Goal: Find specific fact

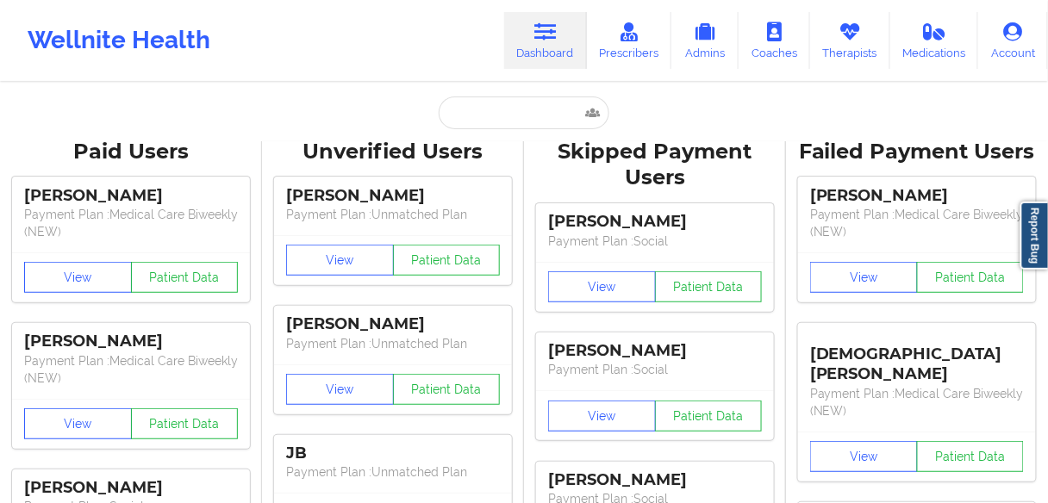
click at [485, 101] on input "text" at bounding box center [524, 113] width 171 height 33
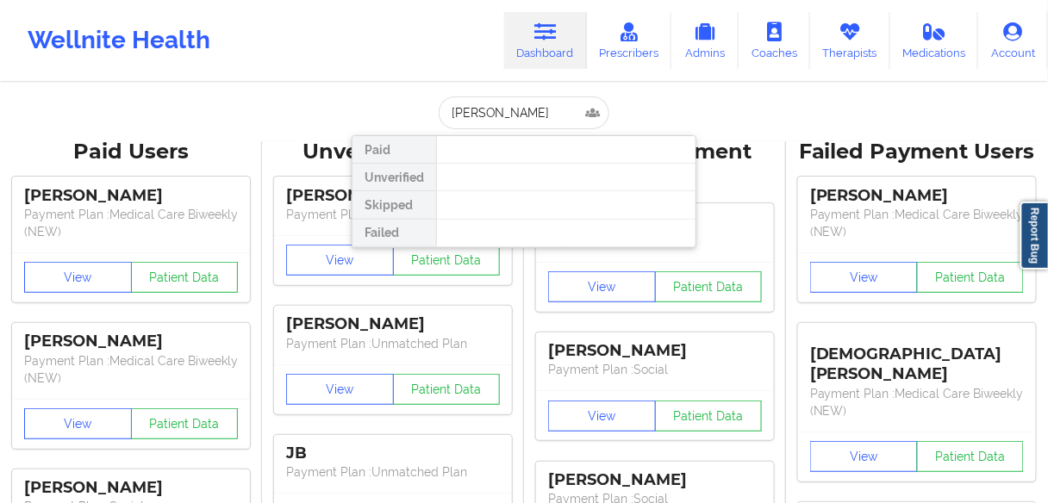
type input "[PERSON_NAME]"
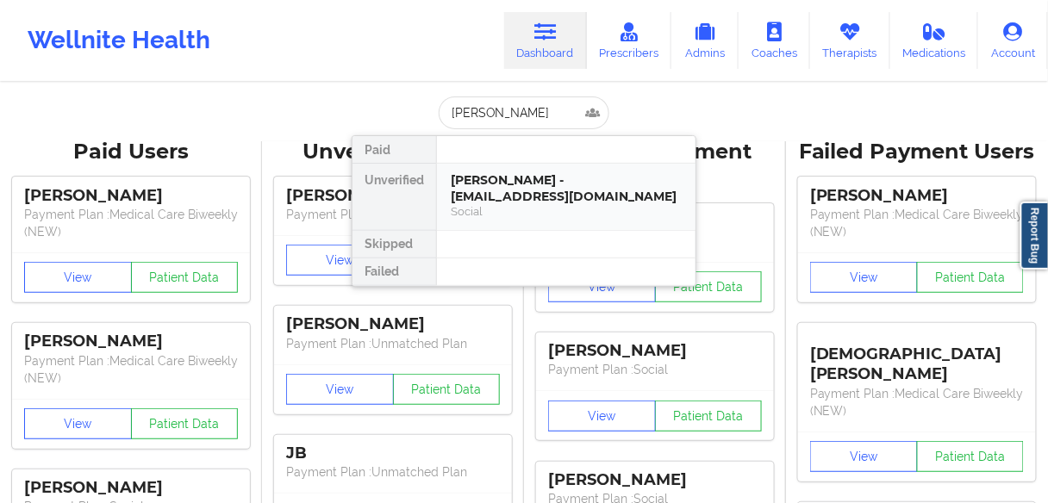
click at [491, 195] on div "[PERSON_NAME] - [EMAIL_ADDRESS][DOMAIN_NAME]" at bounding box center [566, 188] width 231 height 32
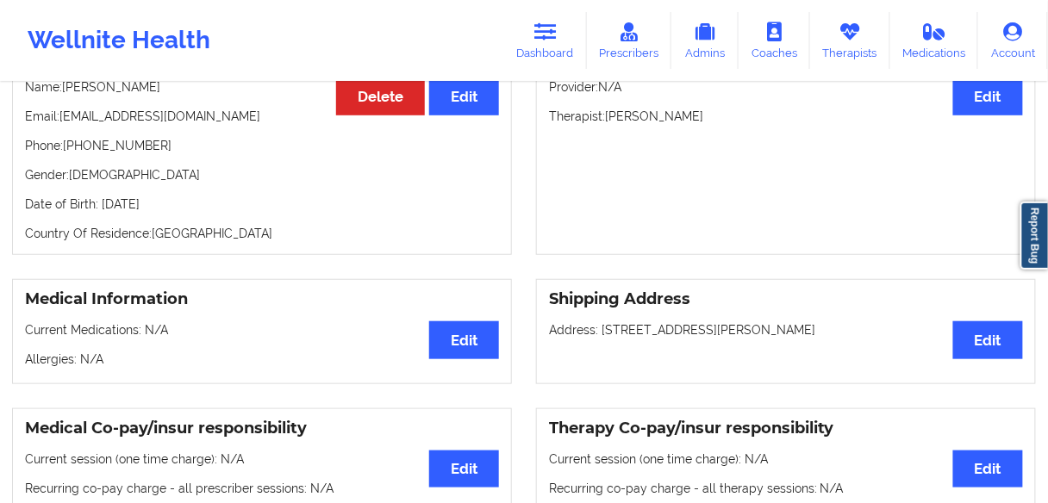
scroll to position [207, 0]
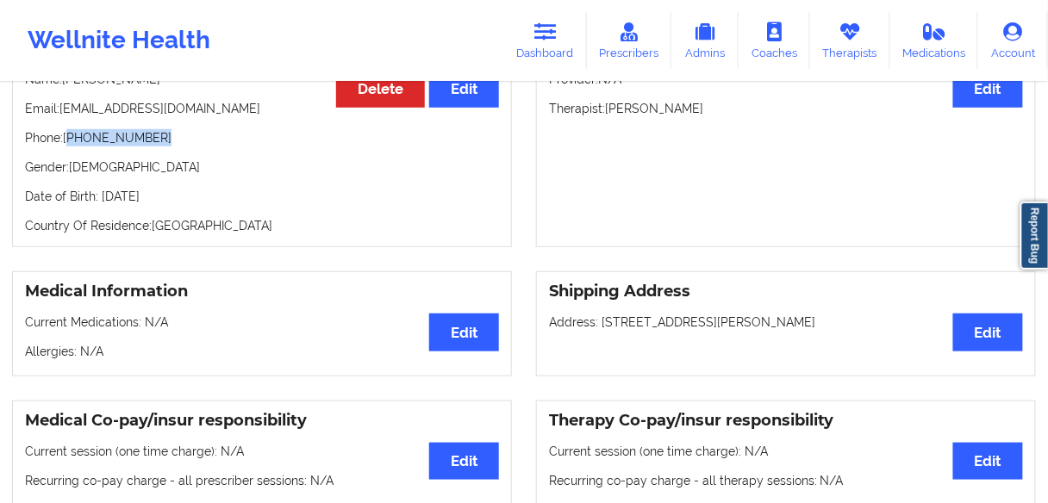
drag, startPoint x: 155, startPoint y: 146, endPoint x: 70, endPoint y: 146, distance: 85.3
click at [70, 146] on p "Phone: [PHONE_NUMBER]" at bounding box center [262, 137] width 474 height 17
copy p "[PHONE_NUMBER]"
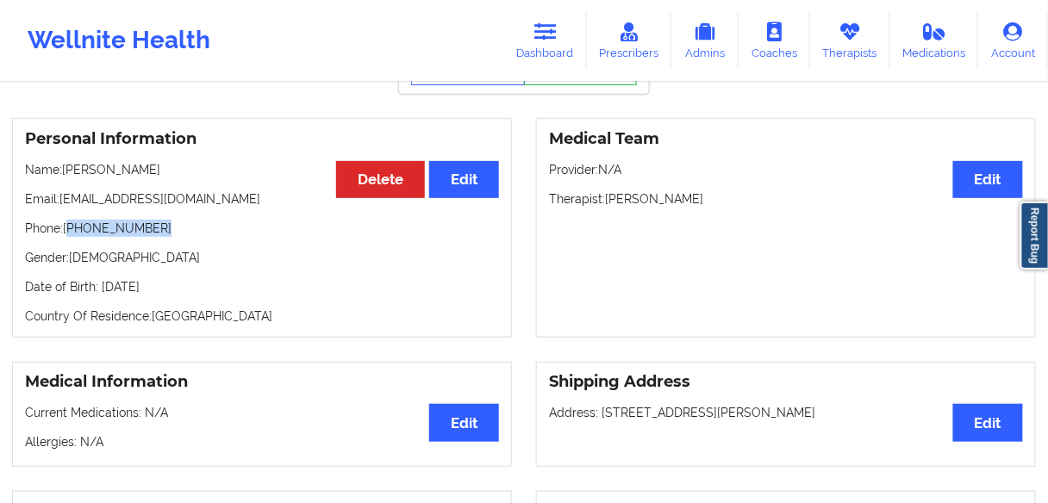
scroll to position [69, 0]
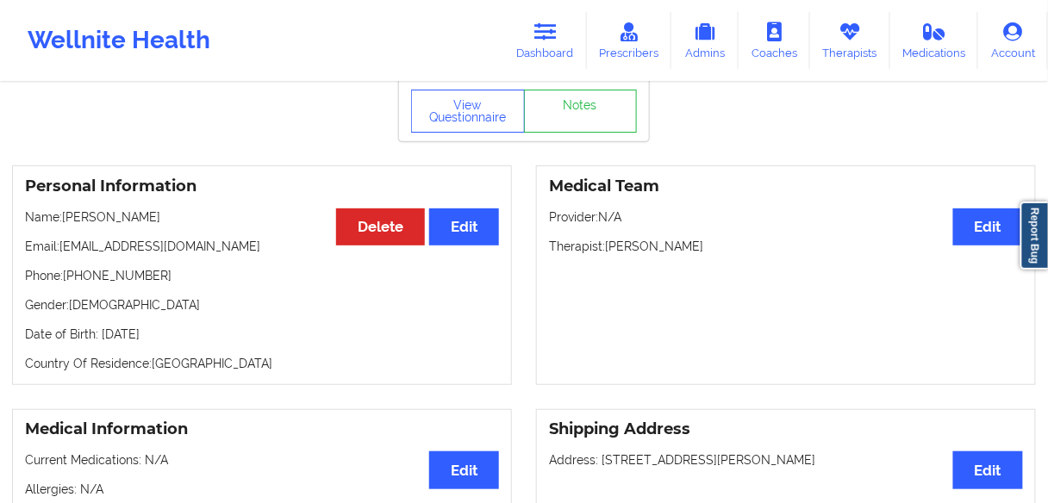
click at [172, 303] on p "Gender: [DEMOGRAPHIC_DATA]" at bounding box center [262, 305] width 474 height 17
drag, startPoint x: 165, startPoint y: 281, endPoint x: 78, endPoint y: 281, distance: 87.1
click at [71, 281] on p "Phone: [PHONE_NUMBER]" at bounding box center [262, 275] width 474 height 17
copy p "[PHONE_NUMBER]"
click at [528, 45] on link "Dashboard" at bounding box center [545, 40] width 83 height 57
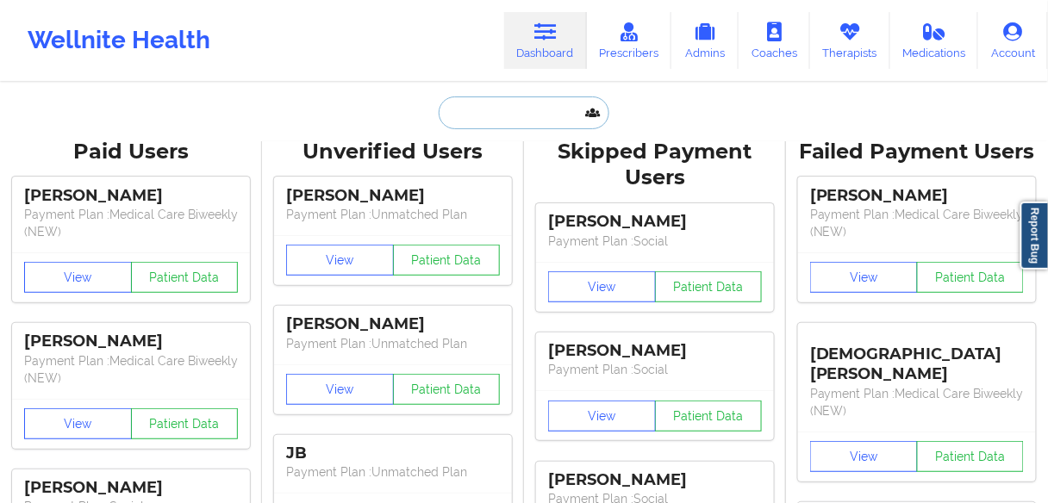
click at [486, 118] on input "text" at bounding box center [524, 113] width 171 height 33
paste input "[PERSON_NAME]"
type input "[PERSON_NAME]"
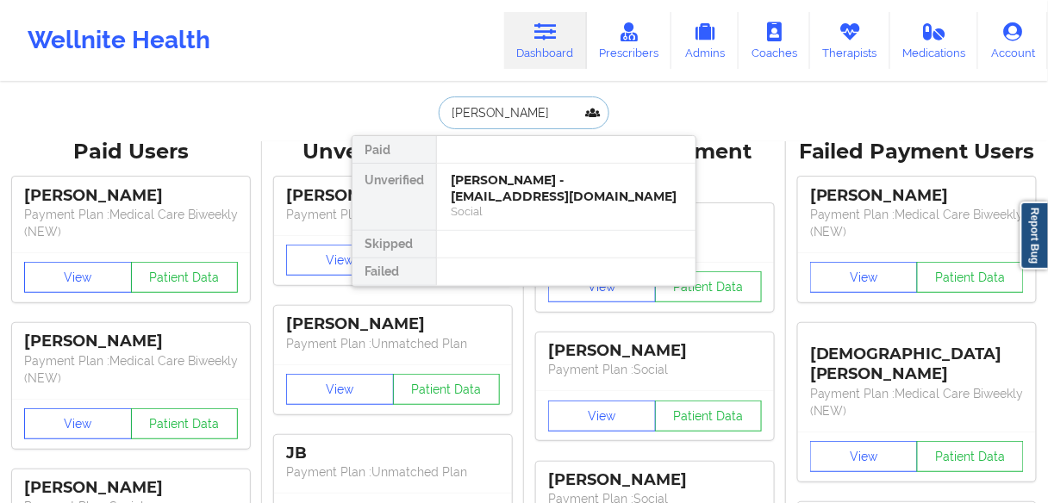
click at [501, 191] on div "[PERSON_NAME] - [EMAIL_ADDRESS][DOMAIN_NAME]" at bounding box center [566, 188] width 231 height 32
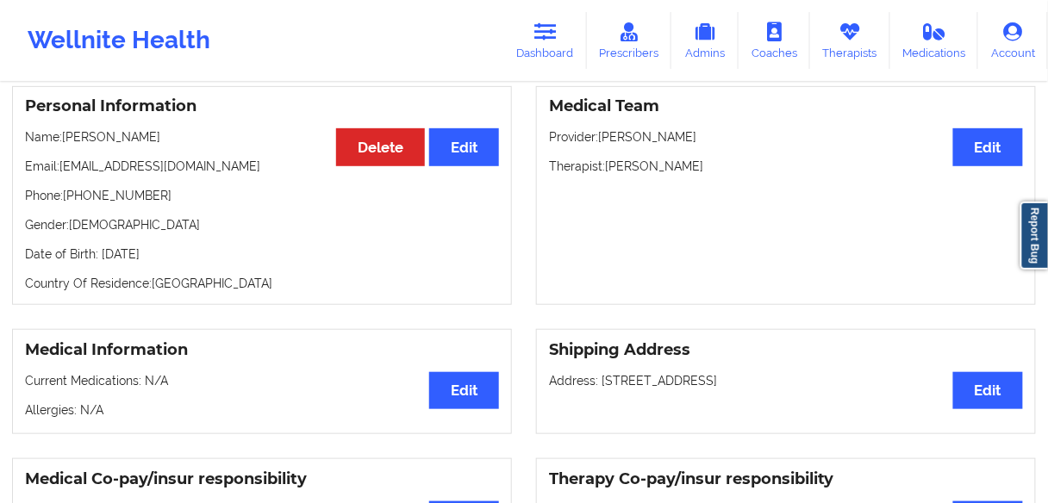
scroll to position [175, 0]
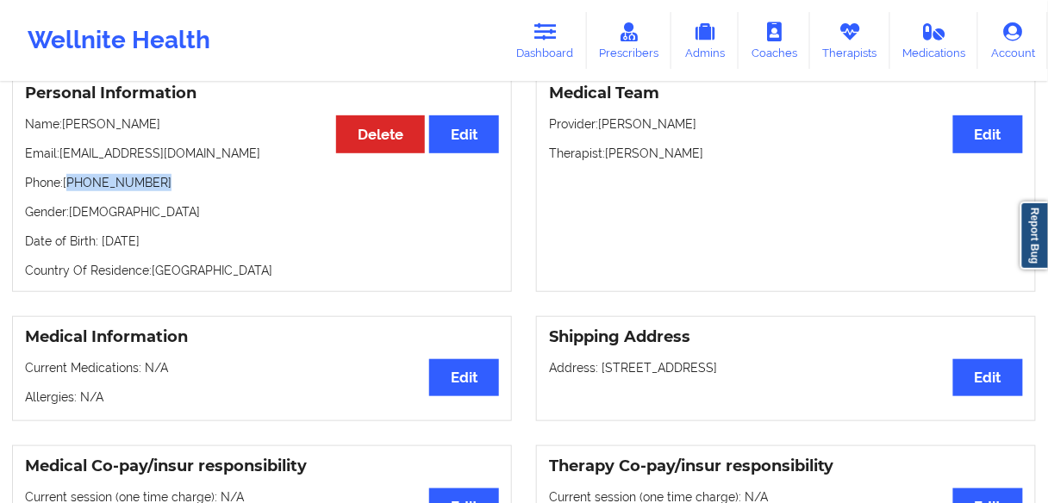
drag, startPoint x: 162, startPoint y: 181, endPoint x: 70, endPoint y: 181, distance: 92.2
click at [70, 181] on p "Phone: [PHONE_NUMBER]" at bounding box center [262, 182] width 474 height 17
copy p "[PHONE_NUMBER]"
drag, startPoint x: 162, startPoint y: 124, endPoint x: 66, endPoint y: 122, distance: 96.6
click at [66, 122] on p "Name: [PERSON_NAME]" at bounding box center [262, 124] width 474 height 17
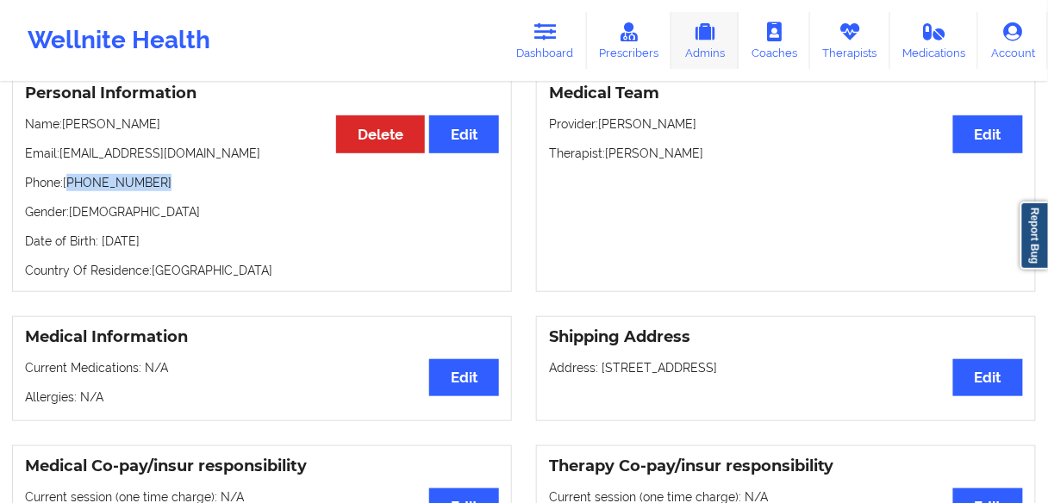
copy p "[PERSON_NAME]"
